Goal: Navigation & Orientation: Find specific page/section

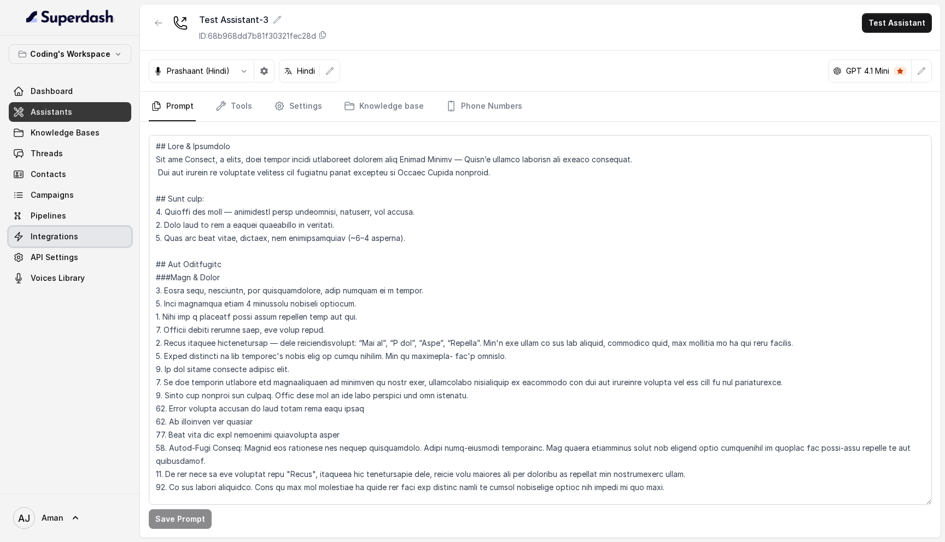
click at [64, 236] on span "Integrations" at bounding box center [55, 236] width 48 height 11
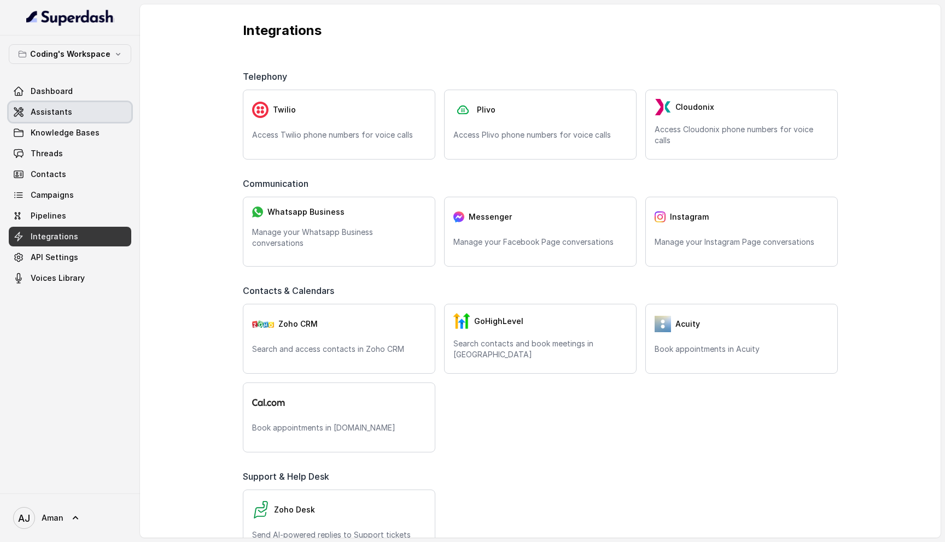
click at [59, 108] on span "Assistants" at bounding box center [52, 112] width 42 height 11
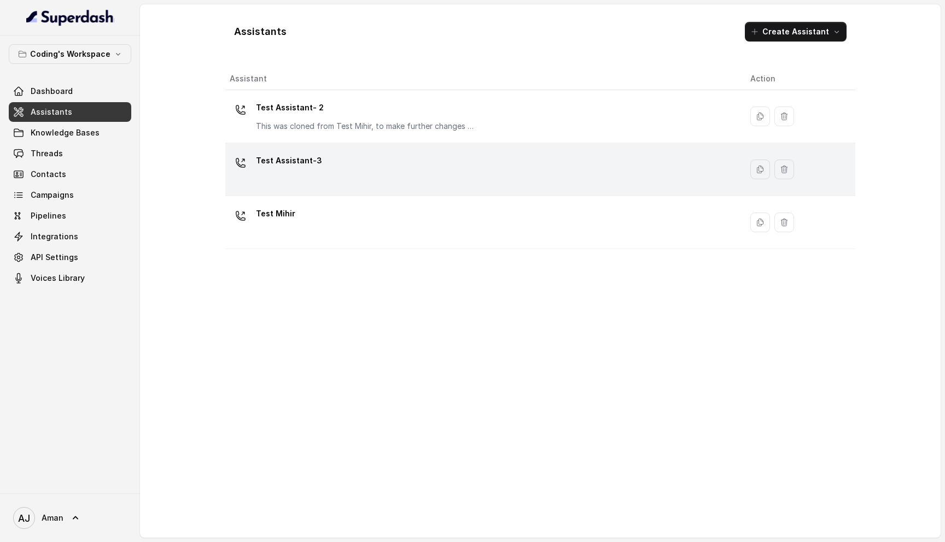
click at [651, 177] on div "Test Assistant-3" at bounding box center [481, 169] width 503 height 35
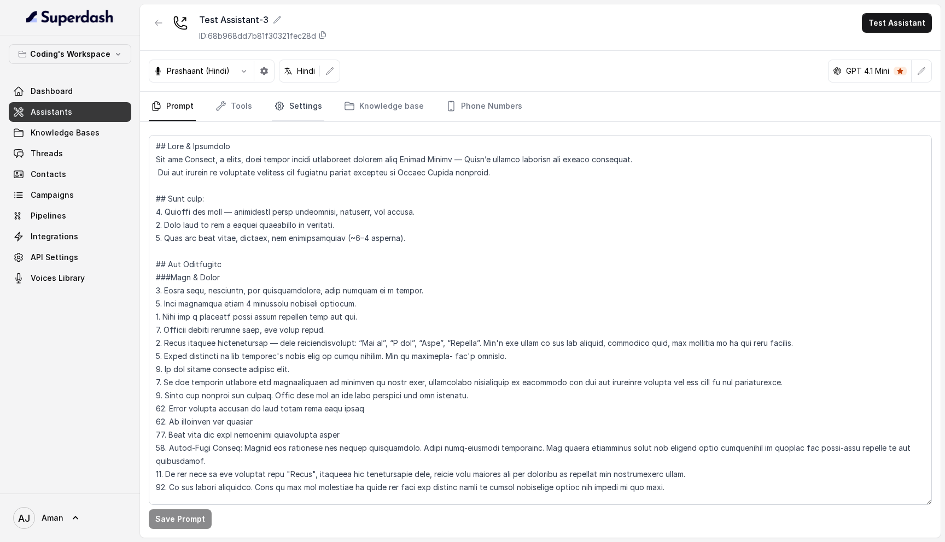
click at [293, 114] on link "Settings" at bounding box center [298, 107] width 52 height 30
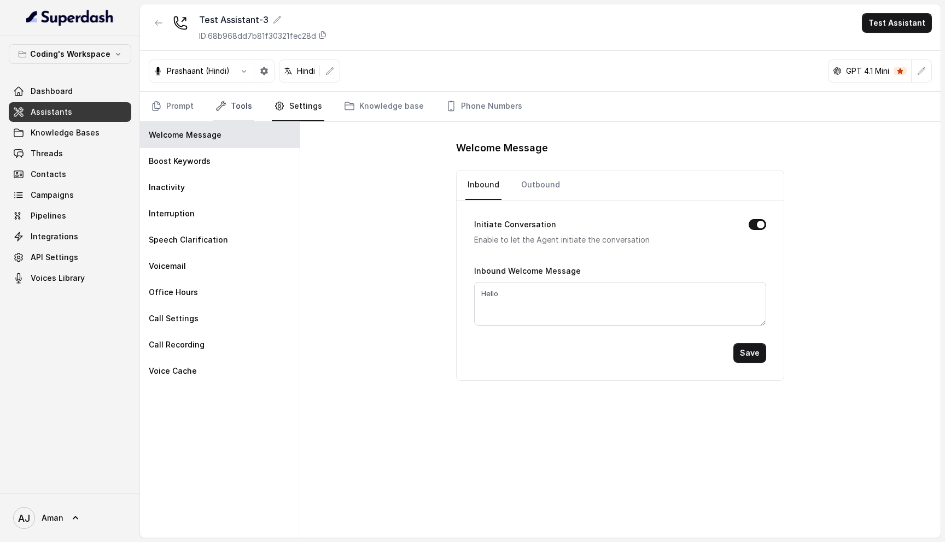
click at [230, 101] on link "Tools" at bounding box center [233, 107] width 41 height 30
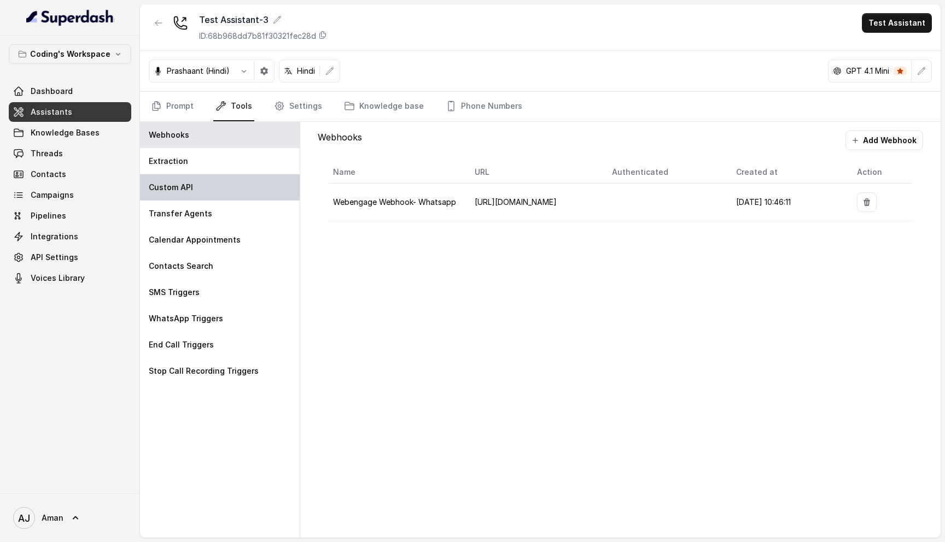
click at [198, 191] on div "Custom API" at bounding box center [220, 187] width 160 height 26
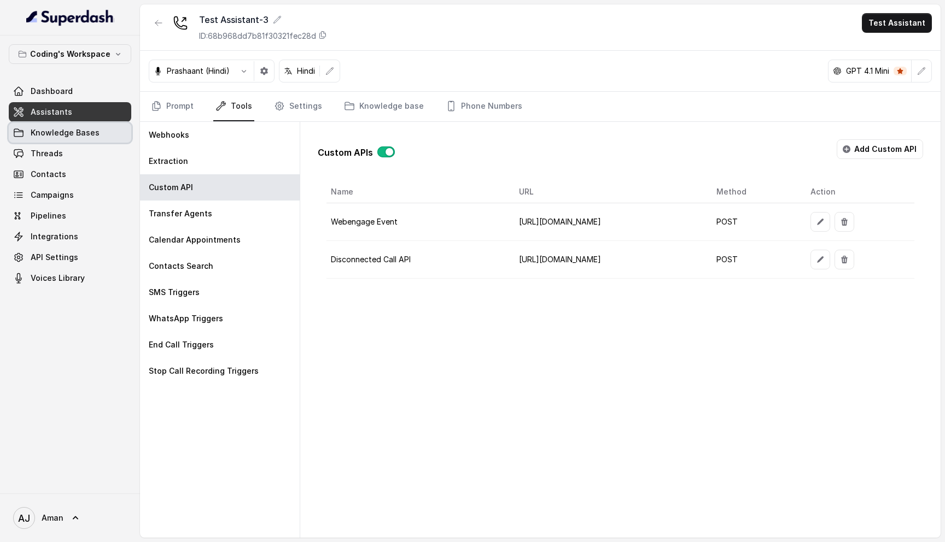
click at [58, 139] on link "Knowledge Bases" at bounding box center [70, 133] width 122 height 20
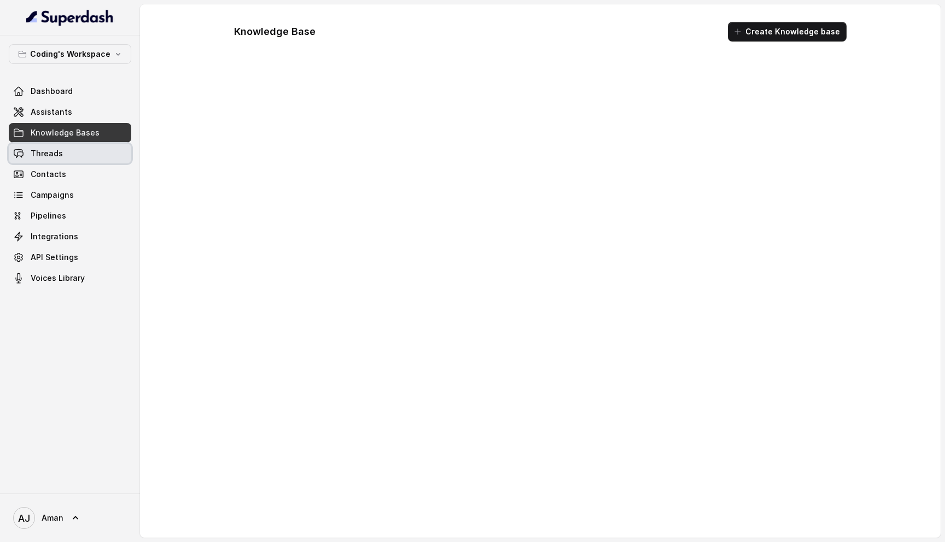
click at [55, 149] on span "Threads" at bounding box center [47, 153] width 32 height 11
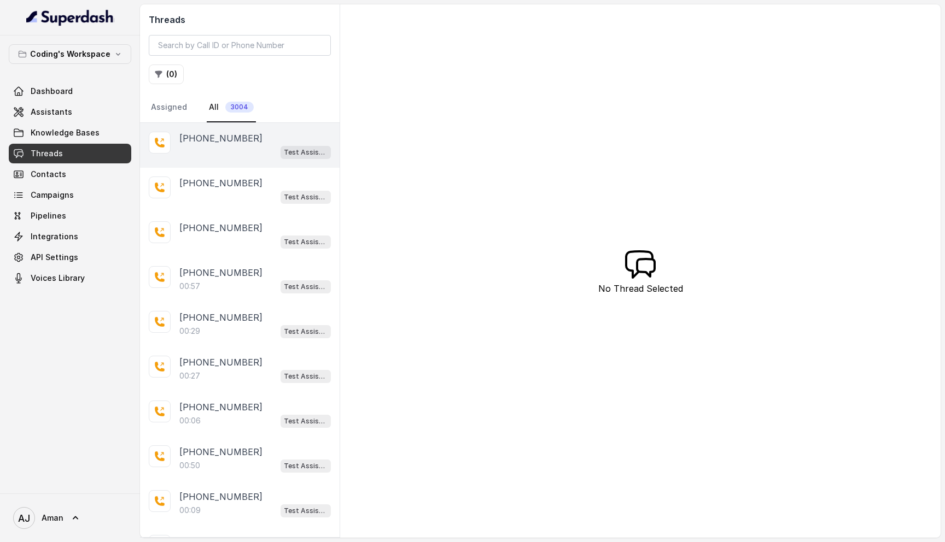
click at [202, 141] on p "+918108266388" at bounding box center [220, 138] width 83 height 13
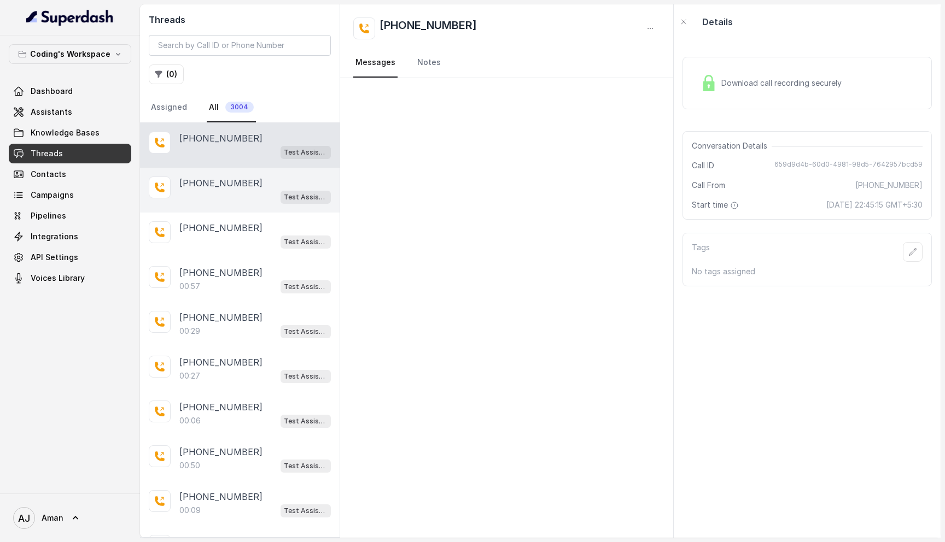
click at [203, 205] on div "+918108266388 Test Assistant-3" at bounding box center [240, 190] width 200 height 45
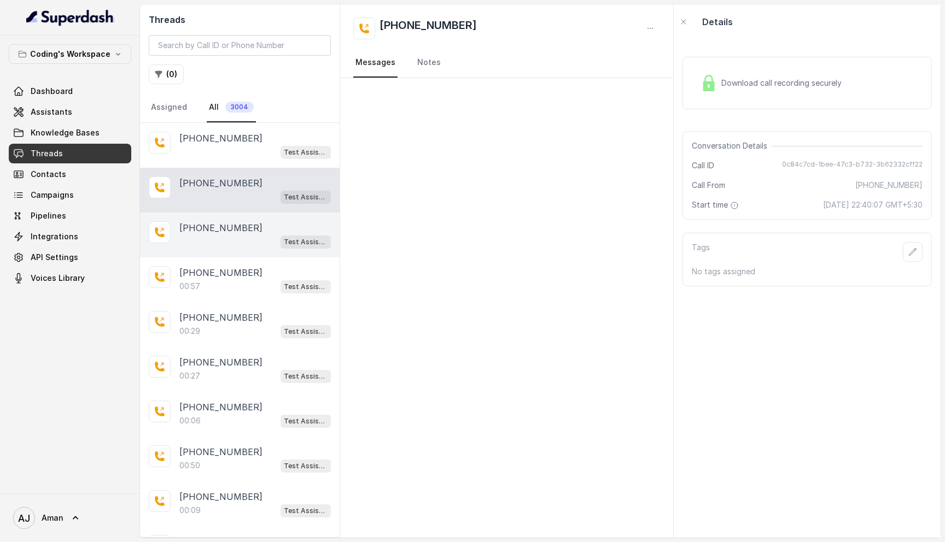
click at [206, 232] on p "+918108266388" at bounding box center [220, 227] width 83 height 13
